Goal: Task Accomplishment & Management: Manage account settings

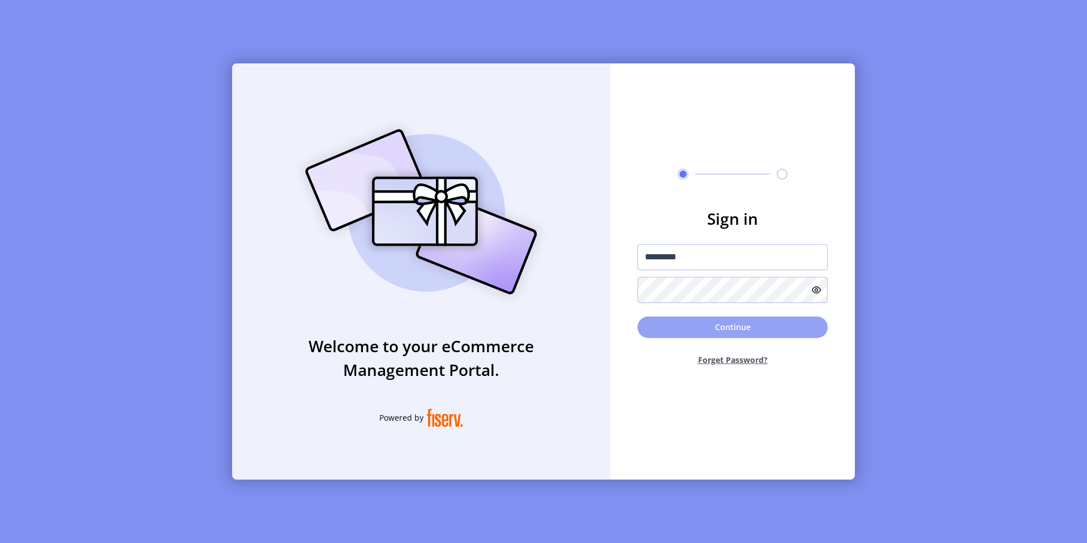
click at [673, 327] on button "Continue" at bounding box center [732, 327] width 190 height 22
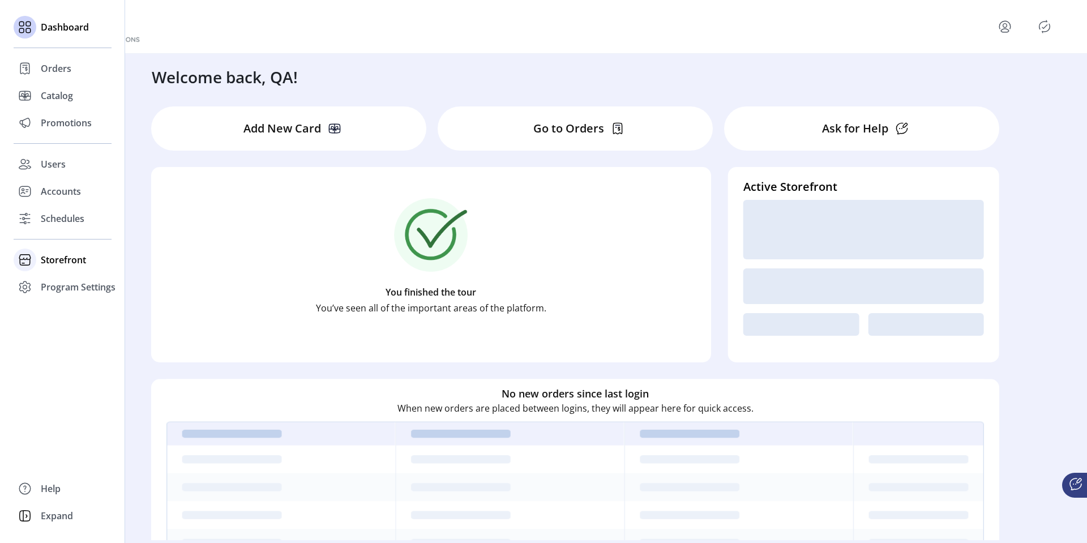
click at [34, 262] on div at bounding box center [25, 260] width 23 height 23
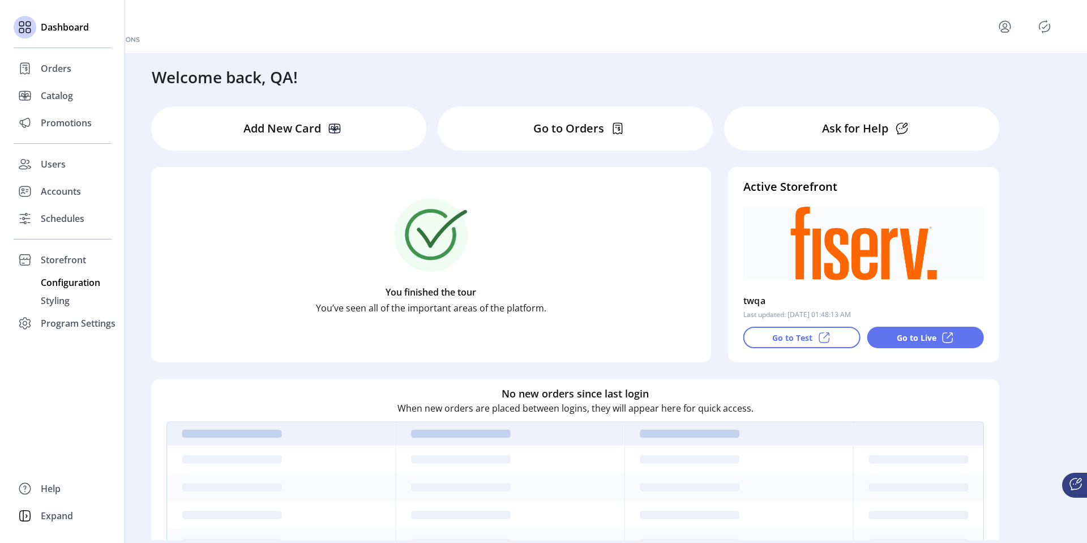
click at [59, 284] on span "Configuration" at bounding box center [70, 283] width 59 height 14
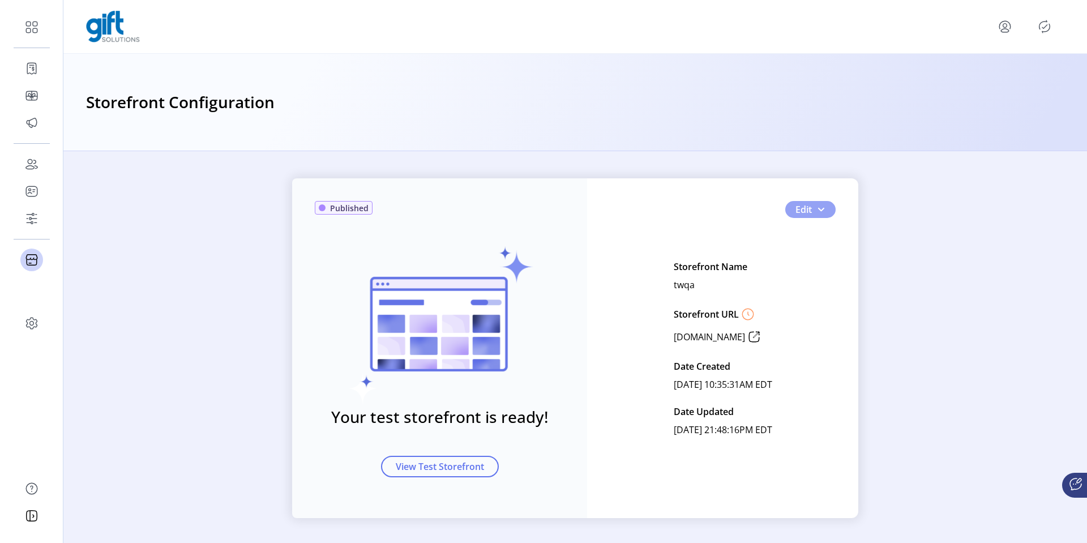
click at [807, 215] on span "Edit" at bounding box center [803, 210] width 16 height 14
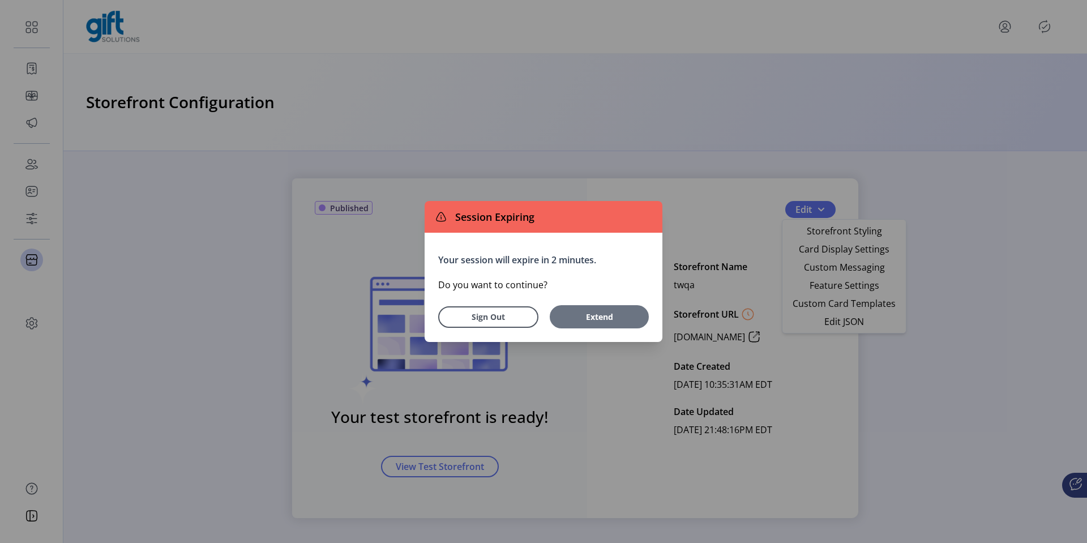
click at [612, 316] on span "Extend" at bounding box center [599, 317] width 88 height 12
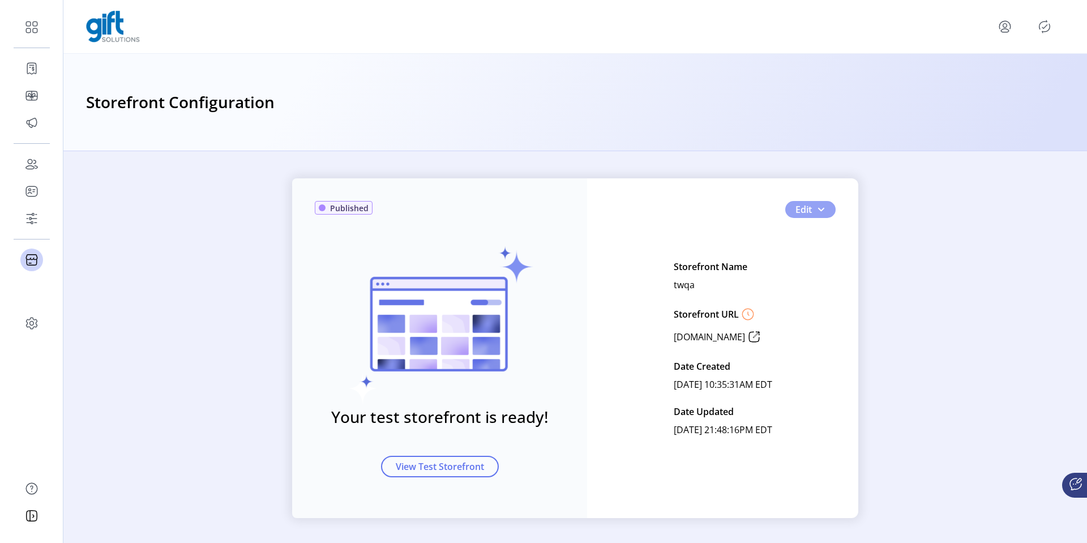
click at [819, 206] on span "button" at bounding box center [820, 209] width 9 height 9
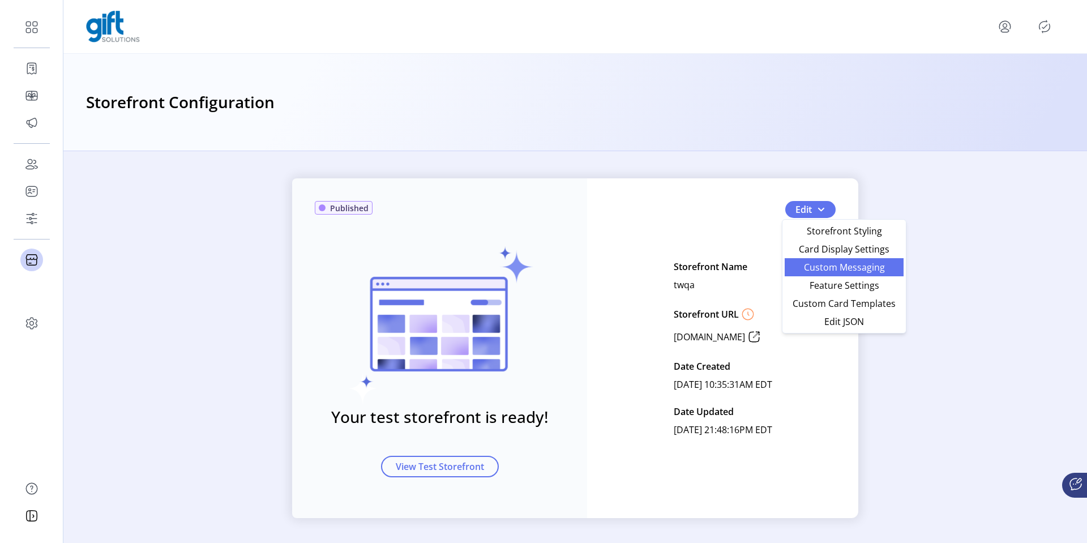
click at [824, 270] on span "Custom Messaging" at bounding box center [843, 267] width 105 height 9
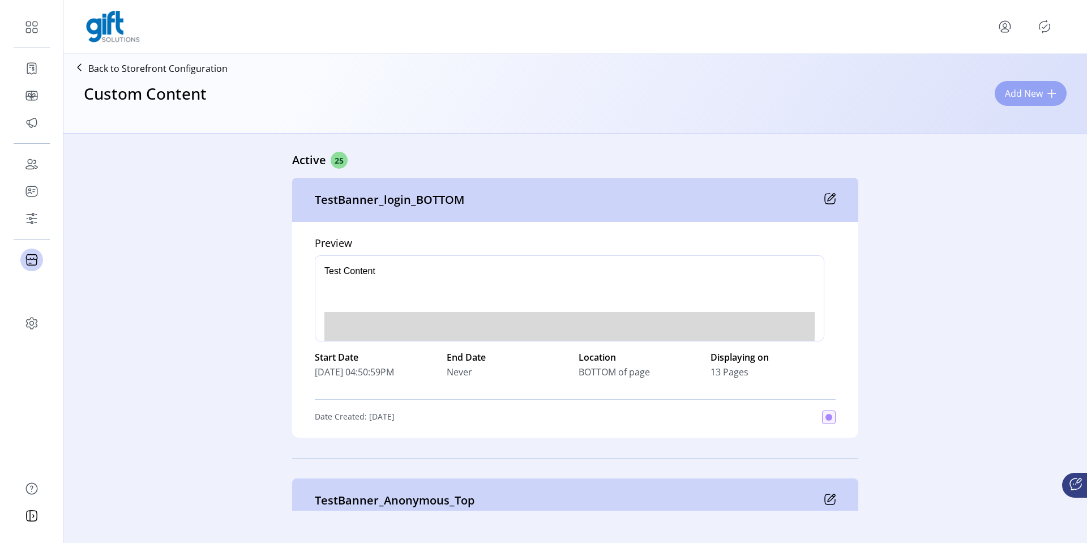
click at [978, 92] on span "Add New" at bounding box center [1024, 94] width 38 height 14
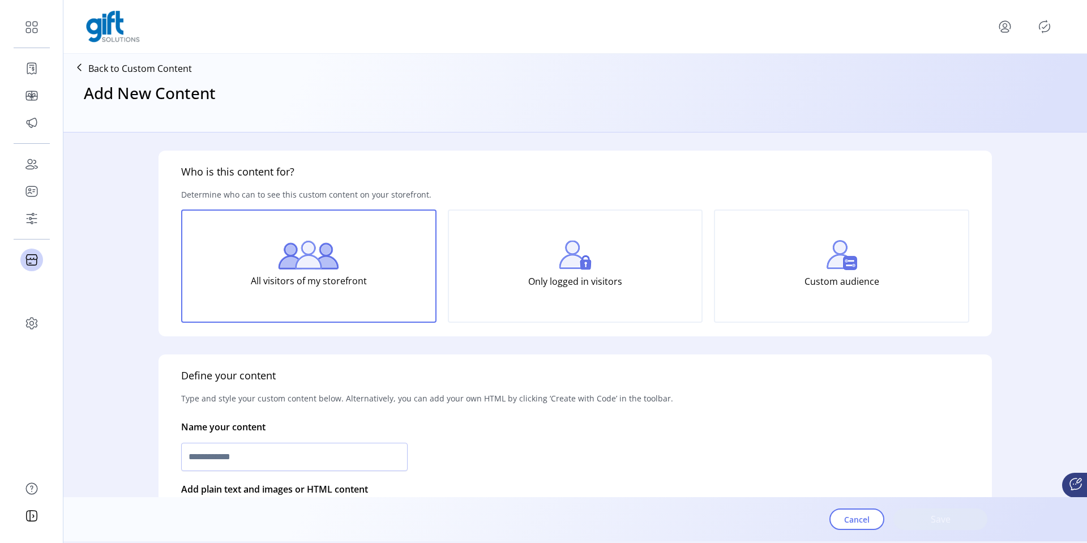
click at [123, 69] on p "Back to Custom Content" at bounding box center [140, 69] width 104 height 14
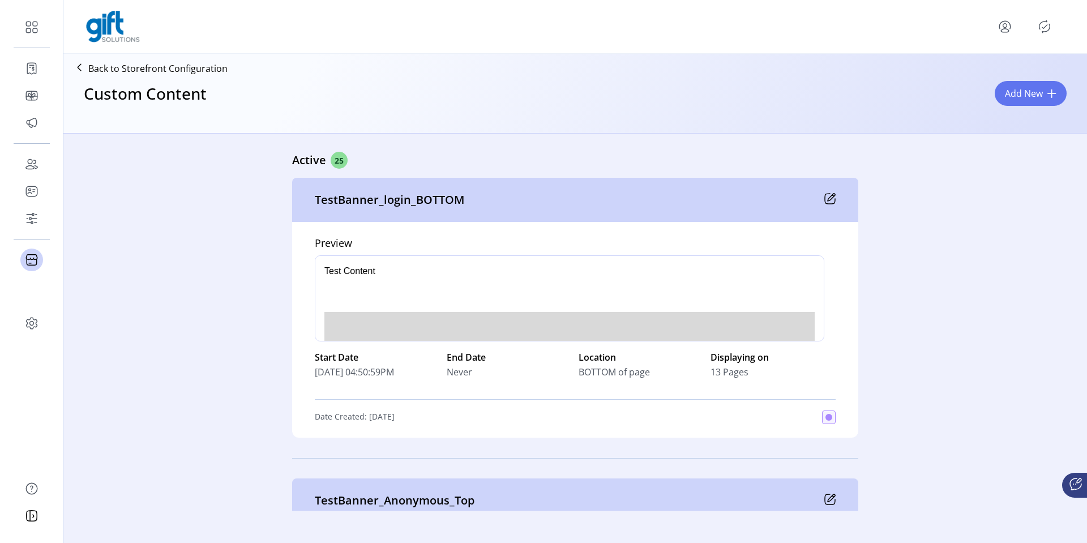
click at [130, 71] on p "Back to Storefront Configuration" at bounding box center [157, 69] width 139 height 14
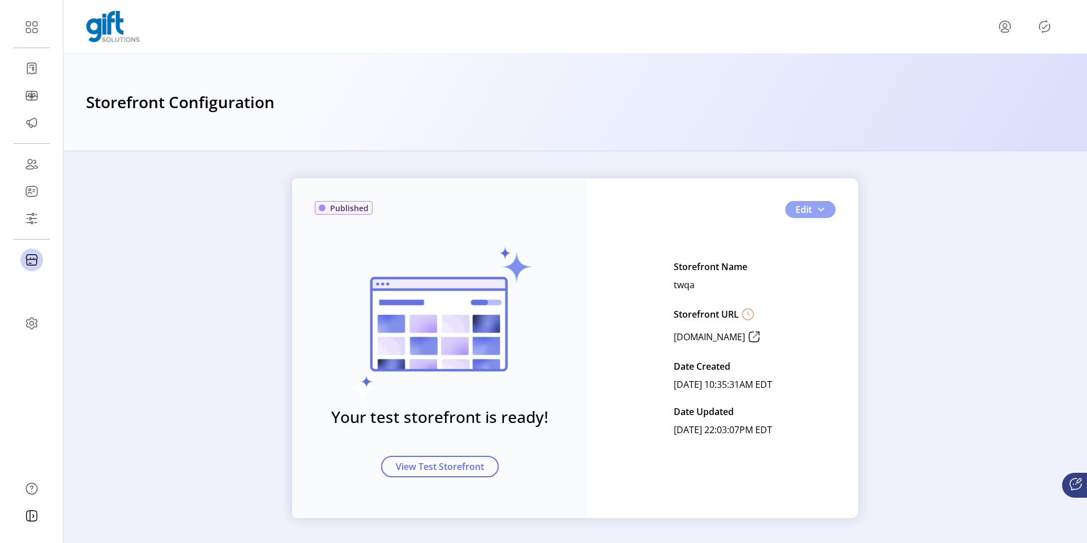
click at [825, 213] on button "Edit" at bounding box center [810, 209] width 50 height 17
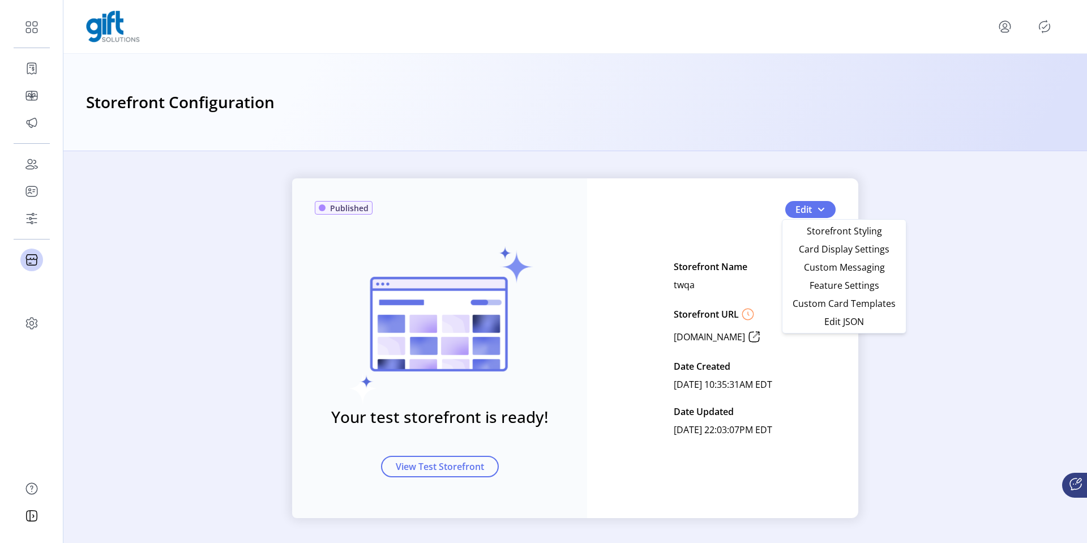
click at [174, 110] on h3 "Storefront Configuration" at bounding box center [180, 102] width 189 height 25
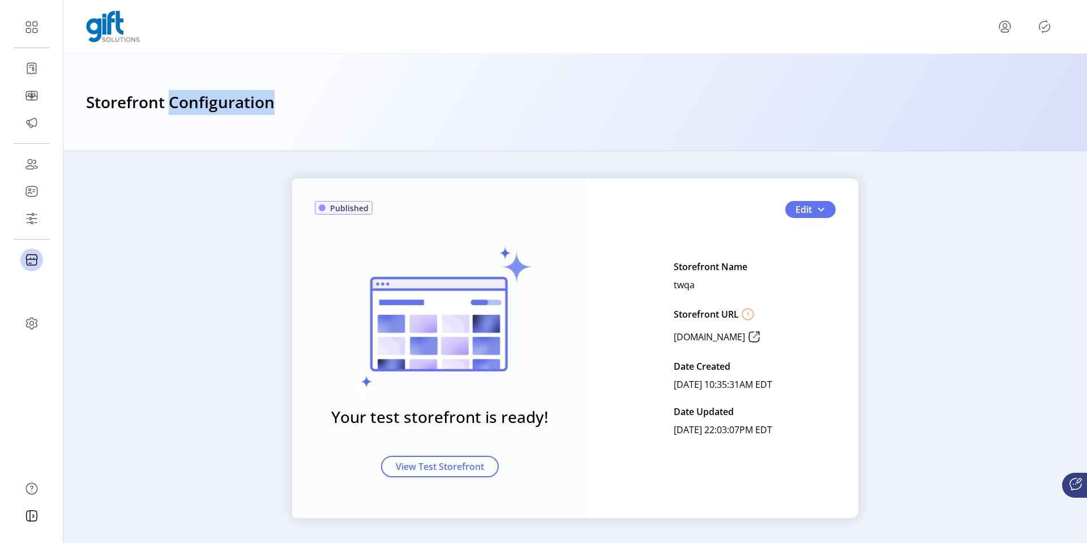
click at [410, 139] on div "Storefront Configuration" at bounding box center [575, 102] width 1024 height 97
click at [978, 19] on icon "menu" at bounding box center [1005, 27] width 18 height 18
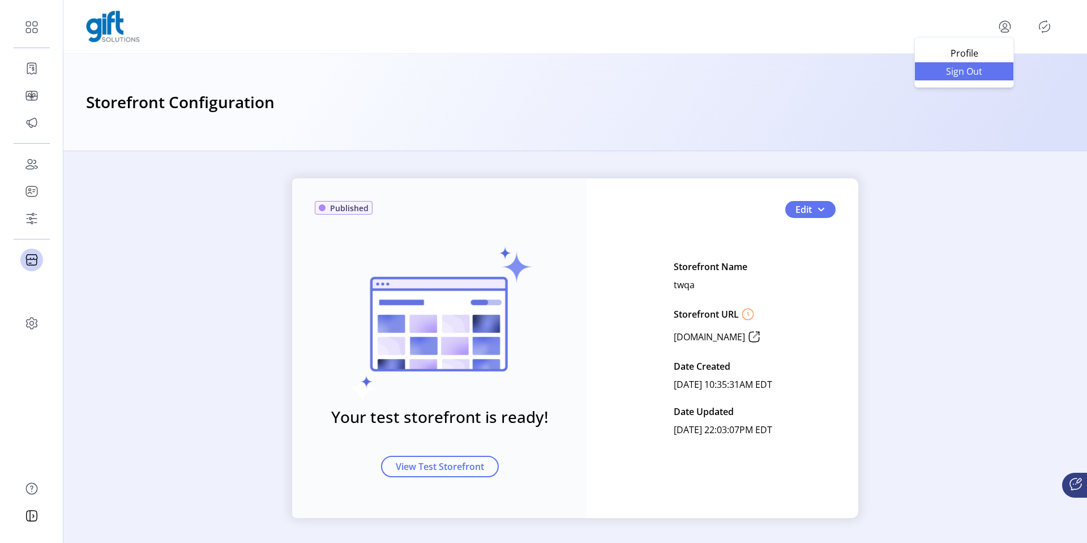
click at [978, 71] on span "Sign Out" at bounding box center [964, 71] width 85 height 9
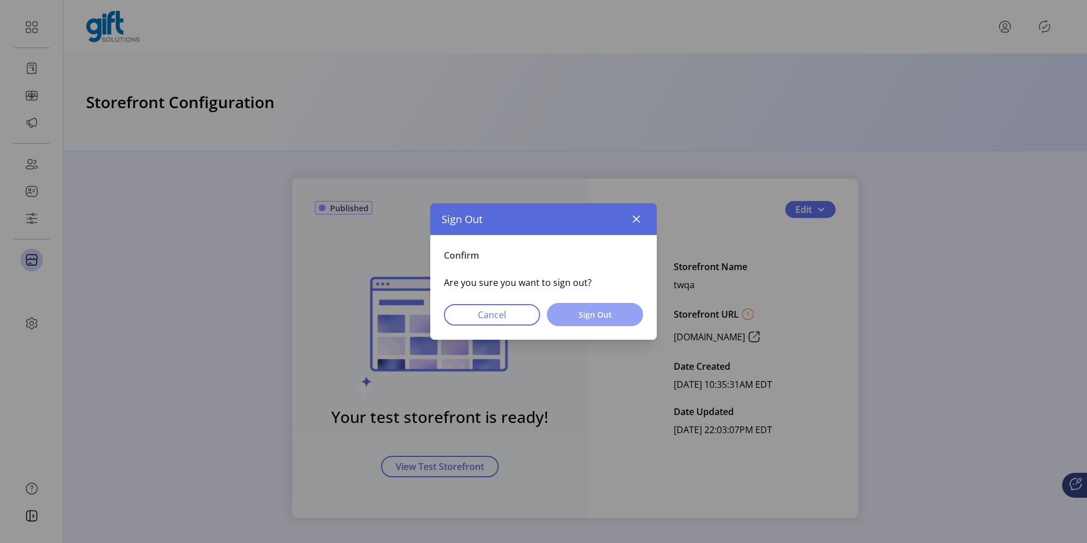
click at [596, 314] on span "Sign Out" at bounding box center [595, 315] width 67 height 12
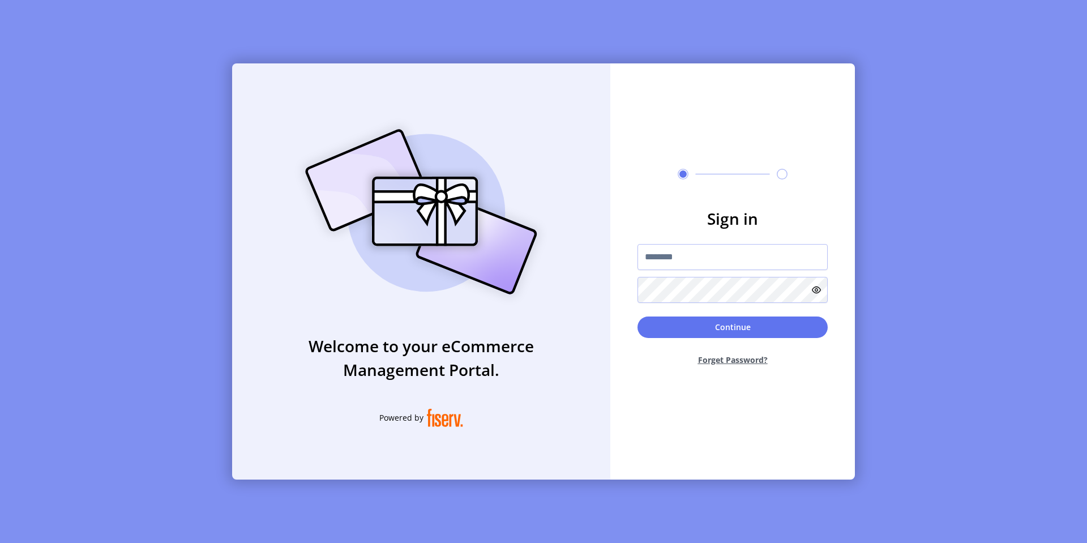
type input "*********"
